Goal: Navigation & Orientation: Find specific page/section

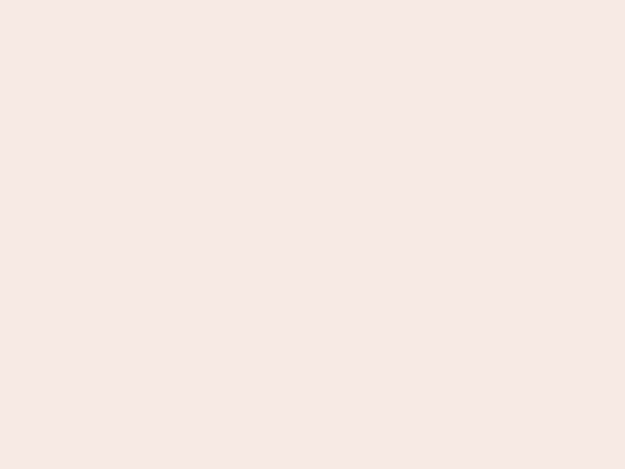
click at [312, 234] on nb-app "Almost there Thank you for registering for Newbook. Your account is under revie…" at bounding box center [312, 234] width 625 height 469
click at [312, 0] on nb-app "Almost there Thank you for registering for Newbook. Your account is under revie…" at bounding box center [312, 234] width 625 height 469
click at [334, 0] on nb-app "Almost there Thank you for registering for Newbook. Your account is under revie…" at bounding box center [312, 234] width 625 height 469
click at [312, 234] on nb-app "Almost there Thank you for registering for Newbook. Your account is under revie…" at bounding box center [312, 234] width 625 height 469
click at [312, 0] on nb-app "Almost there Thank you for registering for Newbook. Your account is under revie…" at bounding box center [312, 234] width 625 height 469
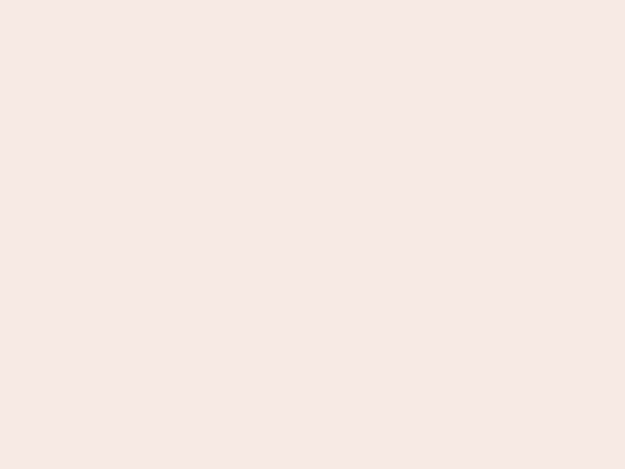
click at [218, 0] on nb-app "Almost there Thank you for registering for Newbook. Your account is under revie…" at bounding box center [312, 234] width 625 height 469
click at [312, 234] on nb-app "Almost there Thank you for registering for Newbook. Your account is under revie…" at bounding box center [312, 234] width 625 height 469
click at [312, 0] on nb-app "Almost there Thank you for registering for Newbook. Your account is under revie…" at bounding box center [312, 234] width 625 height 469
click at [218, 0] on nb-app "Almost there Thank you for registering for Newbook. Your account is under revie…" at bounding box center [312, 234] width 625 height 469
click at [312, 234] on nb-app "Almost there Thank you for registering for Newbook. Your account is under revie…" at bounding box center [312, 234] width 625 height 469
